Goal: Task Accomplishment & Management: Use online tool/utility

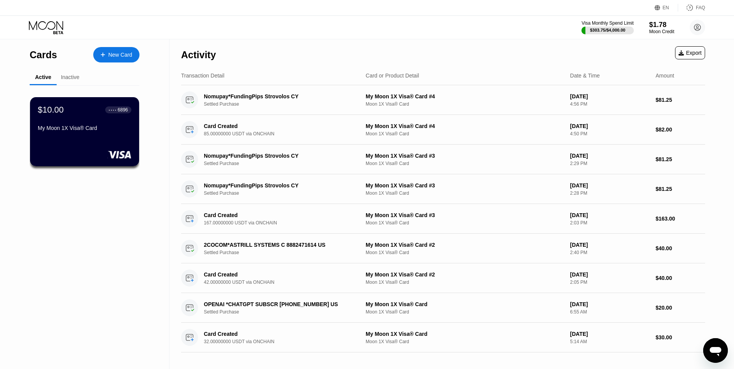
click at [689, 62] on div "Activity Export" at bounding box center [443, 52] width 524 height 27
click at [689, 59] on div "Export" at bounding box center [690, 52] width 30 height 13
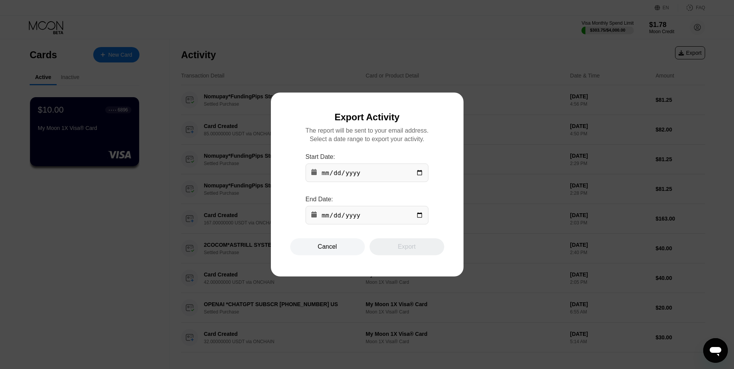
click at [420, 173] on input "date" at bounding box center [367, 172] width 123 height 19
type input "[DATE]"
click at [420, 219] on input "date" at bounding box center [367, 215] width 123 height 19
type input "[DATE]"
click at [414, 247] on div "Export" at bounding box center [407, 247] width 18 height 8
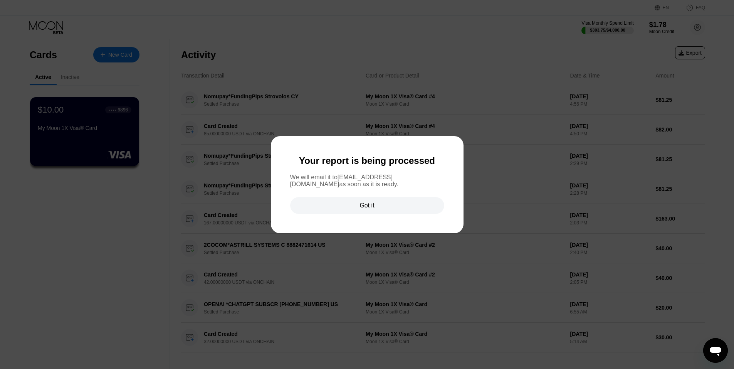
click at [386, 211] on div "Got it" at bounding box center [367, 205] width 154 height 17
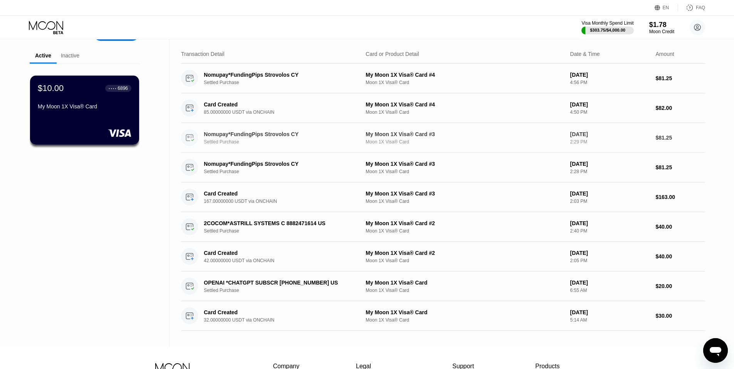
scroll to position [3, 0]
